Goal: Transaction & Acquisition: Download file/media

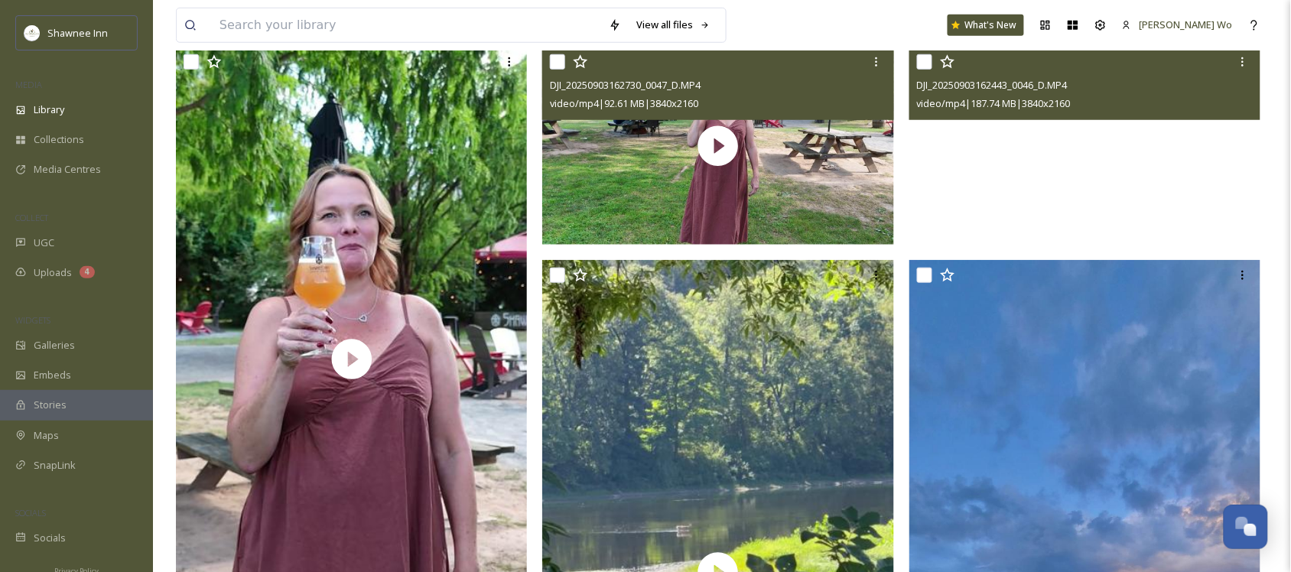
scroll to position [287, 0]
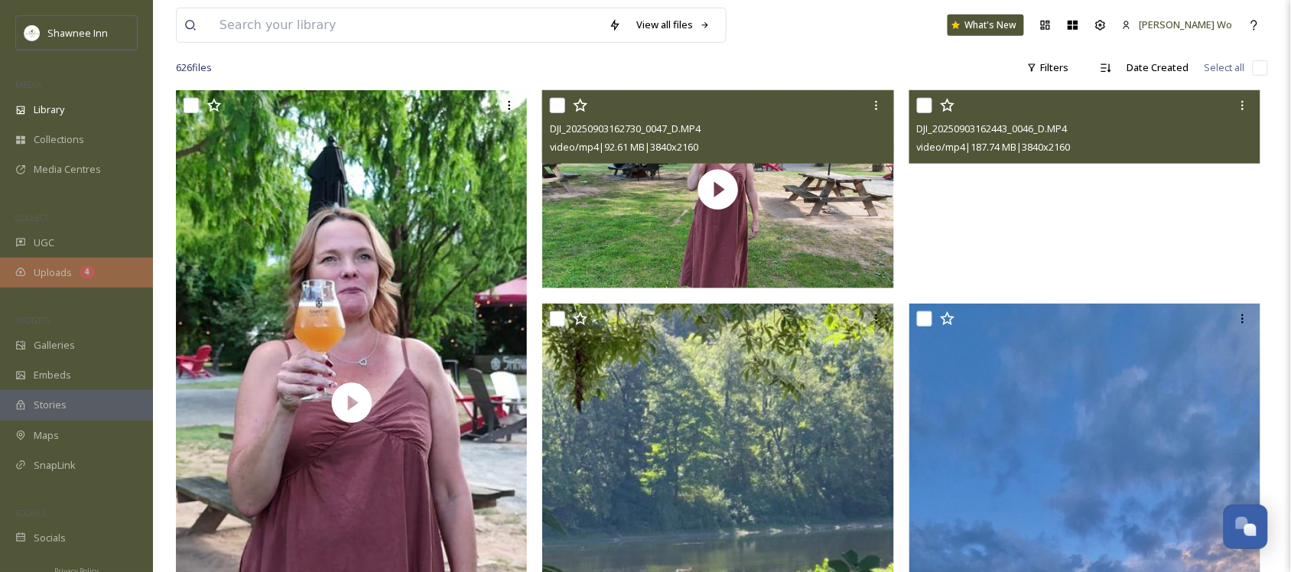
click at [44, 274] on span "Uploads" at bounding box center [53, 272] width 38 height 15
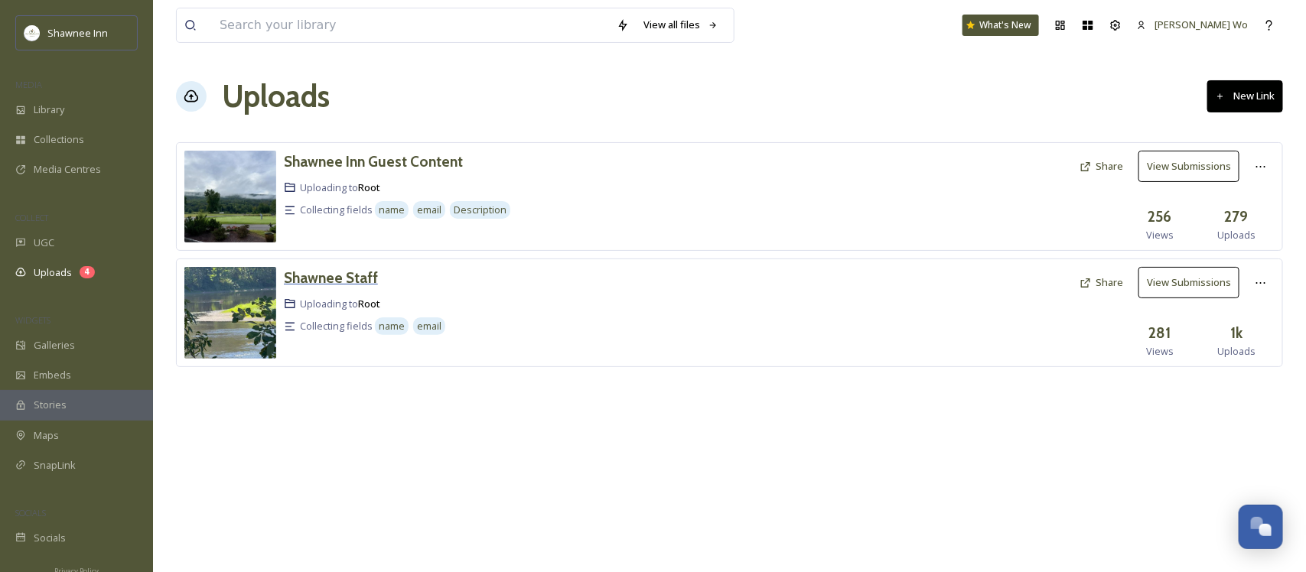
click at [317, 269] on h3 "Shawnee Staff" at bounding box center [331, 277] width 94 height 18
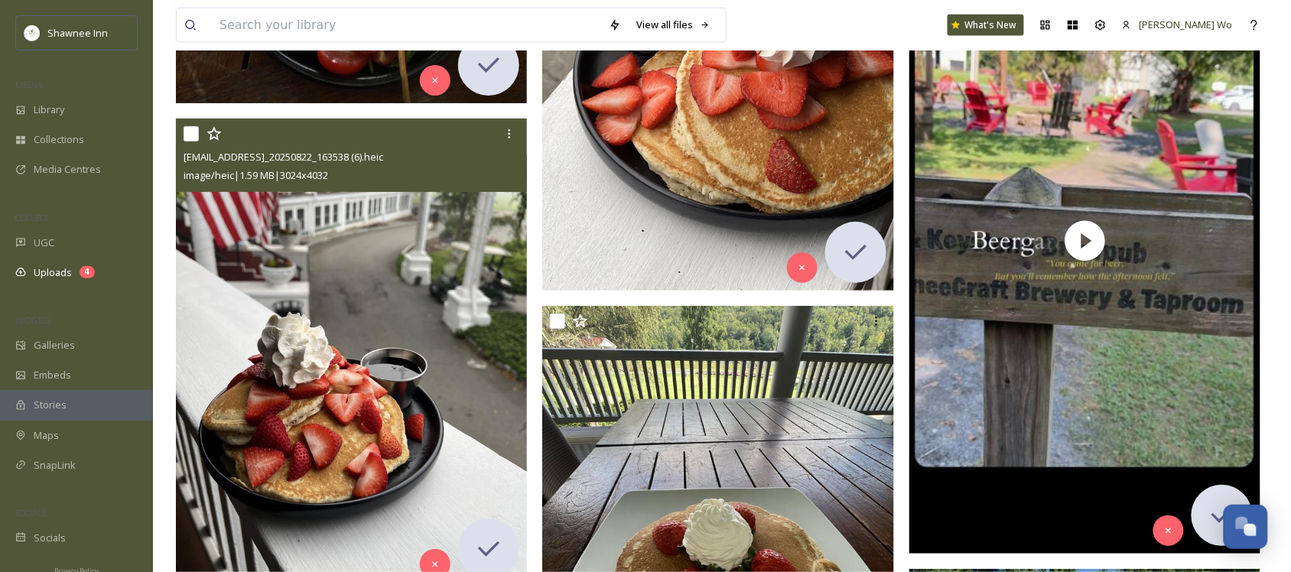
scroll to position [12717, 0]
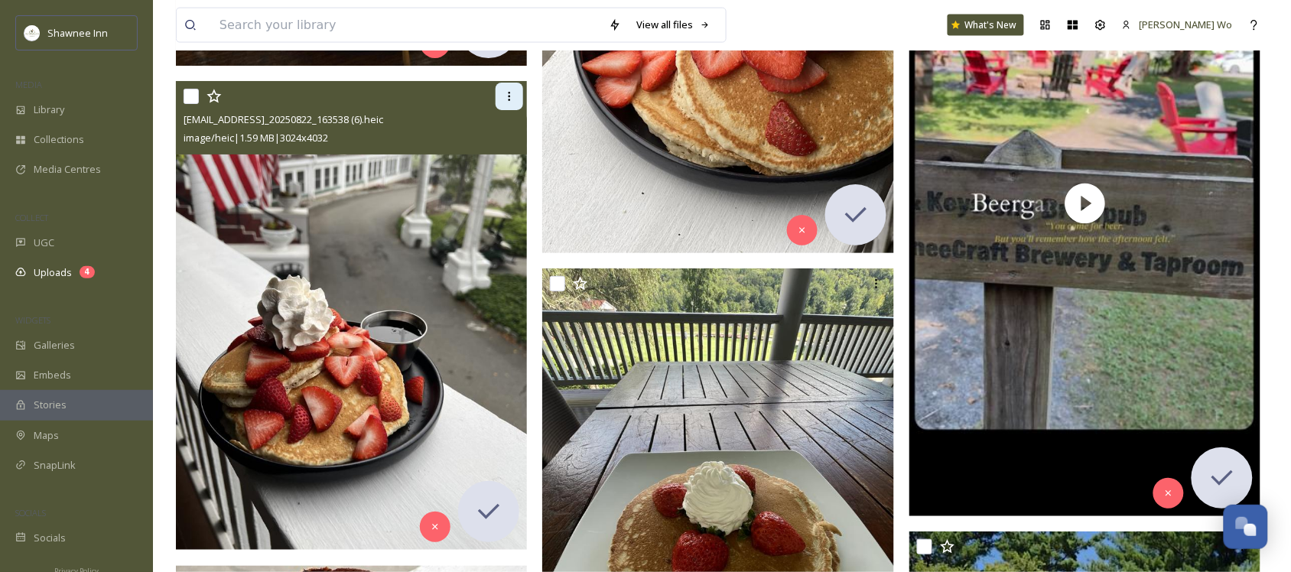
click at [506, 93] on icon at bounding box center [509, 96] width 12 height 12
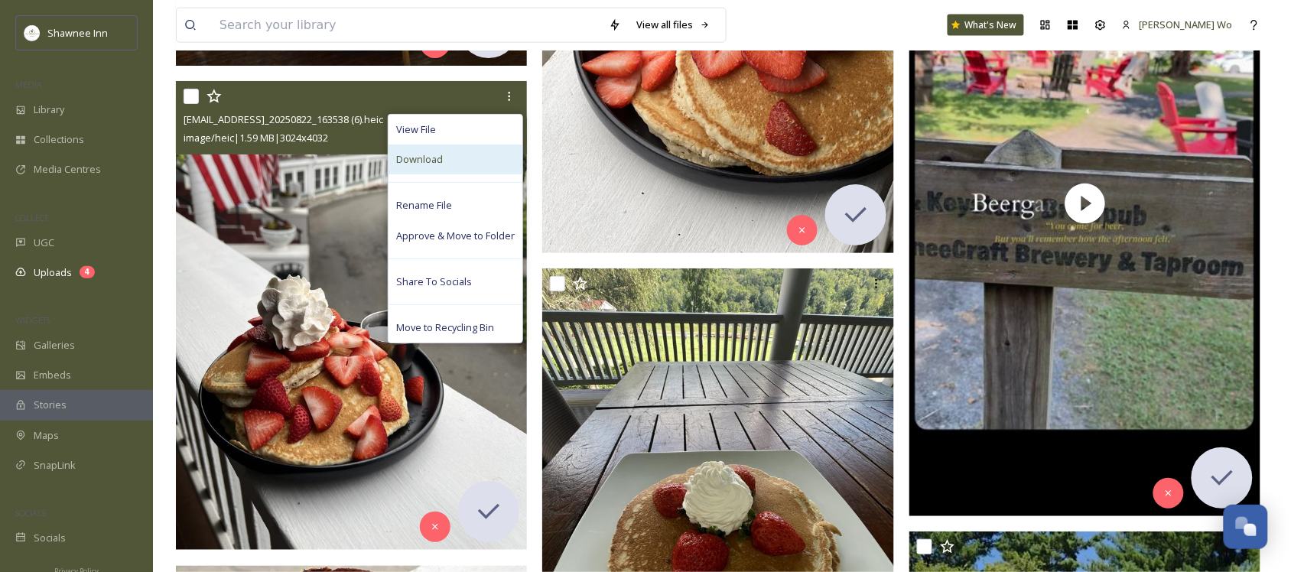
click at [483, 161] on div "Download" at bounding box center [456, 160] width 134 height 30
